Goal: Check status: Check status

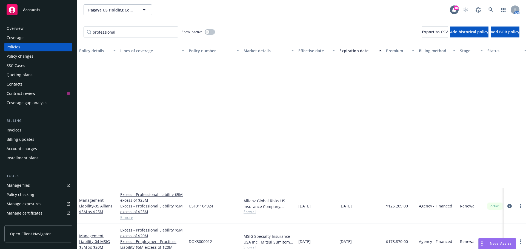
scroll to position [169, 0]
